Goal: Transaction & Acquisition: Download file/media

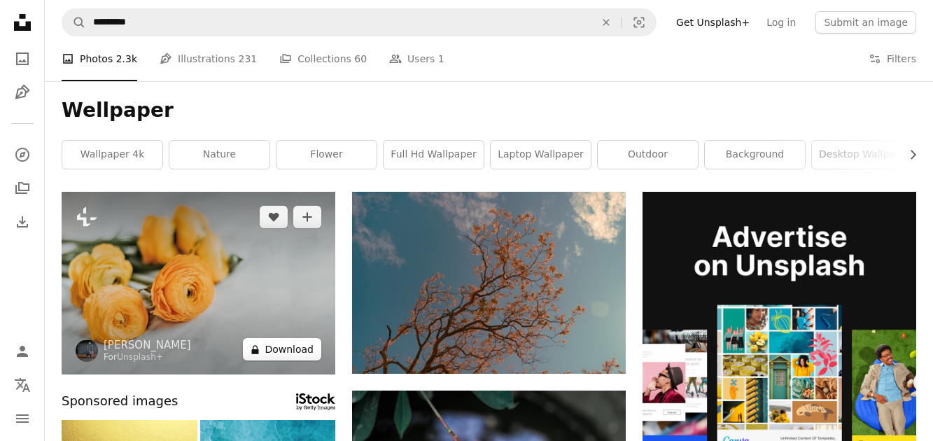
click at [295, 351] on button "A lock Download" at bounding box center [282, 349] width 78 height 22
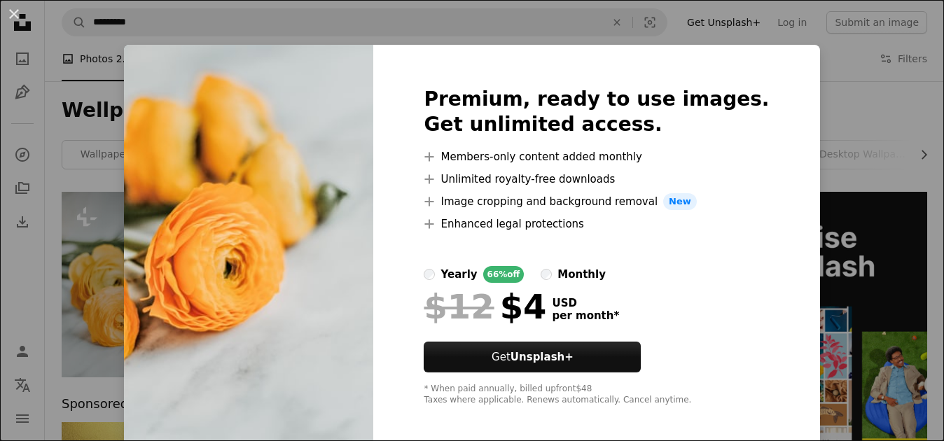
click at [237, 115] on img at bounding box center [248, 246] width 249 height 403
click at [715, 54] on div "Premium, ready to use images. Get unlimited access. A plus sign Members-only co…" at bounding box center [596, 246] width 446 height 403
click at [690, 213] on ul "A plus sign Members-only content added monthly A plus sign Unlimited royalty-fr…" at bounding box center [595, 190] width 345 height 84
click at [666, 186] on li "A plus sign Unlimited royalty-free downloads" at bounding box center [595, 179] width 345 height 17
